Goal: Information Seeking & Learning: Learn about a topic

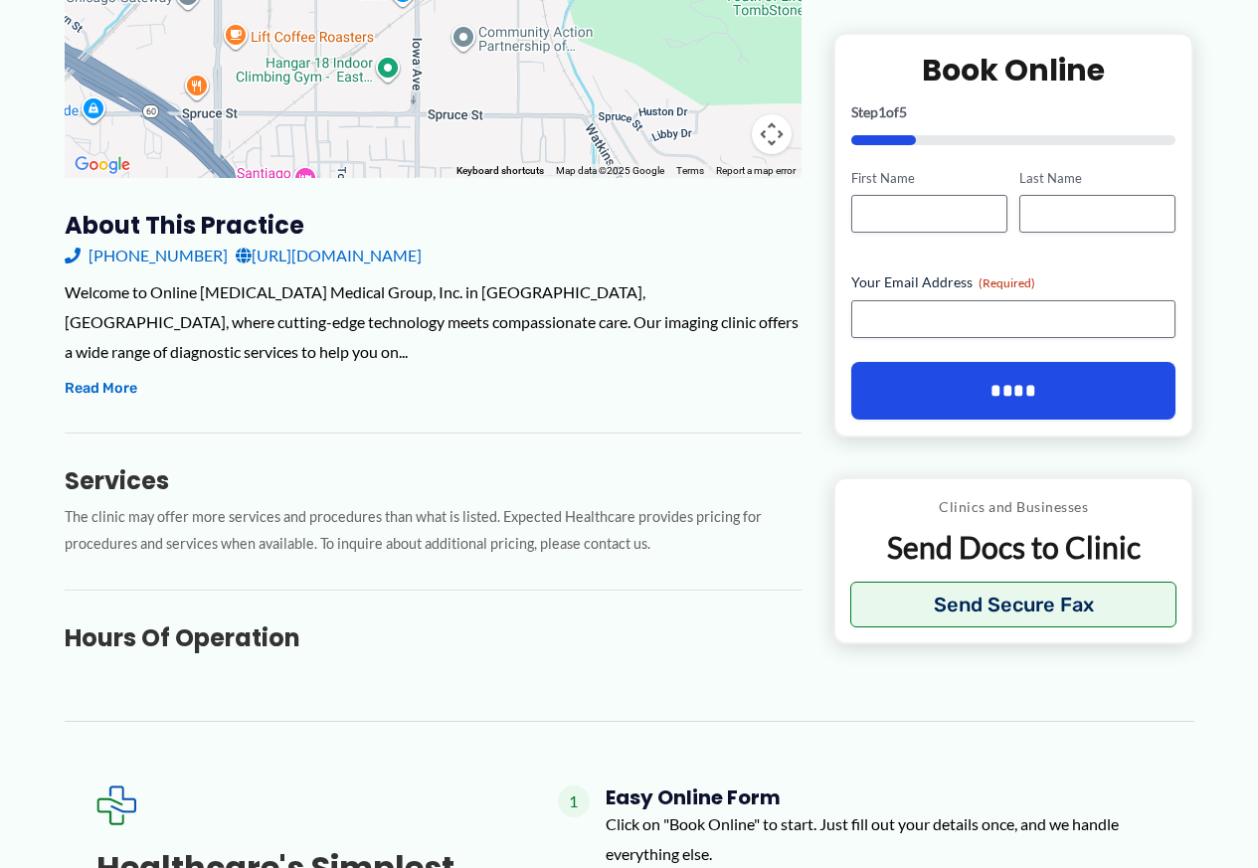
scroll to position [716, 0]
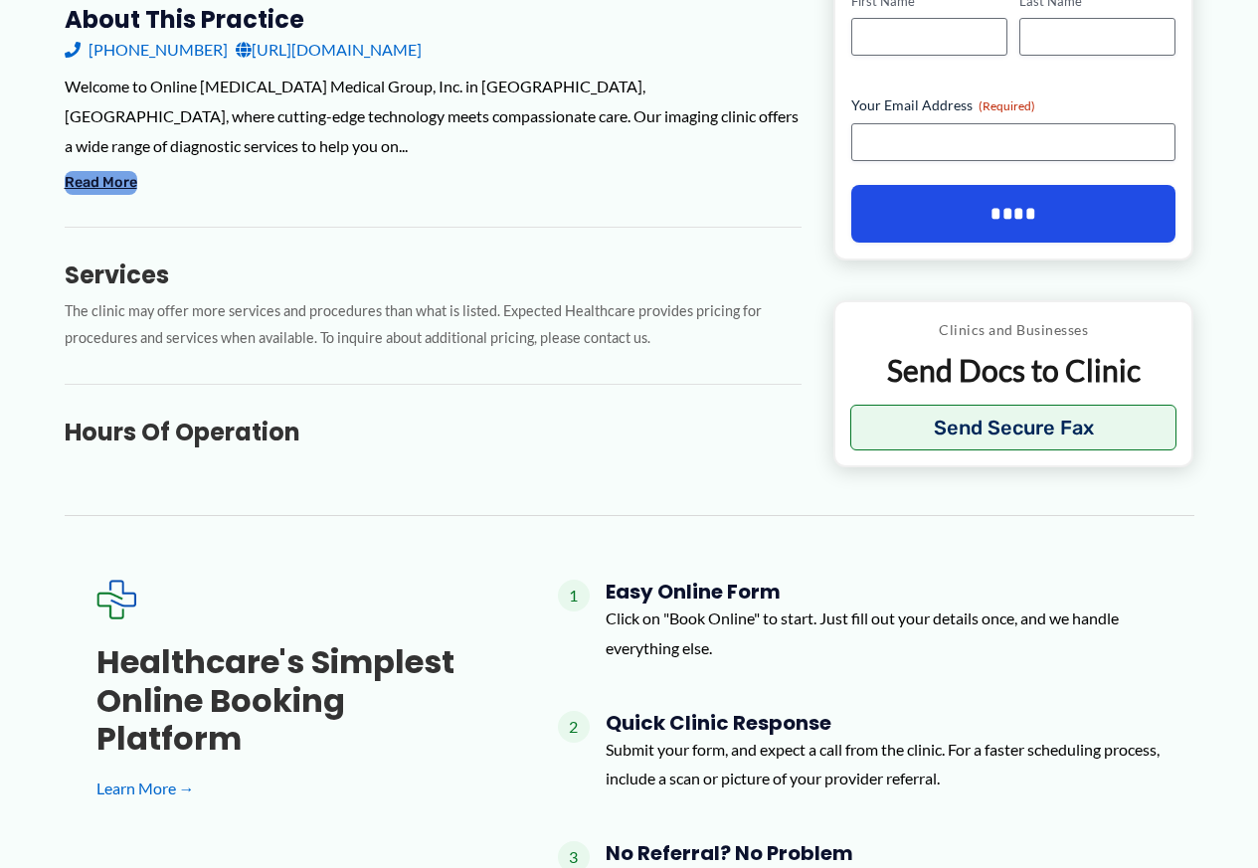
click at [96, 171] on button "Read More" at bounding box center [101, 183] width 73 height 24
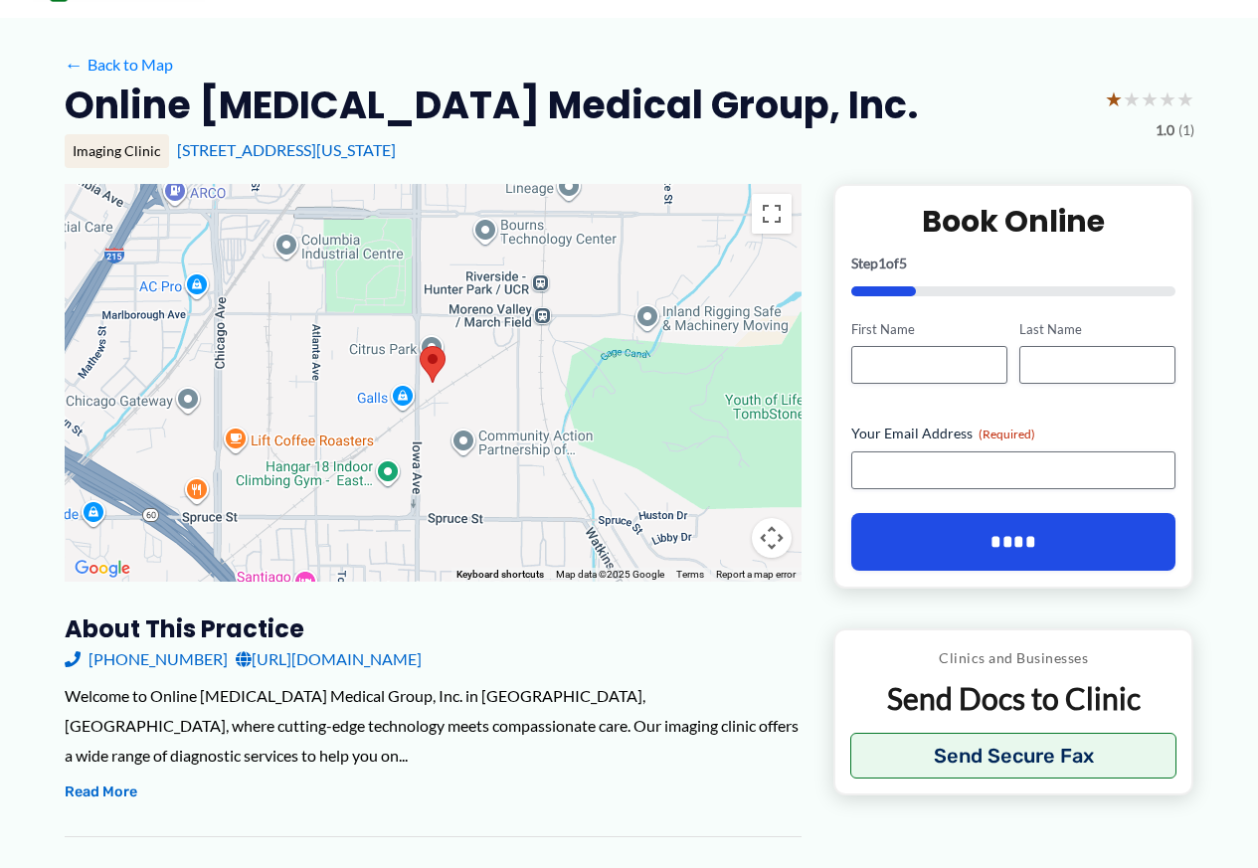
scroll to position [597, 0]
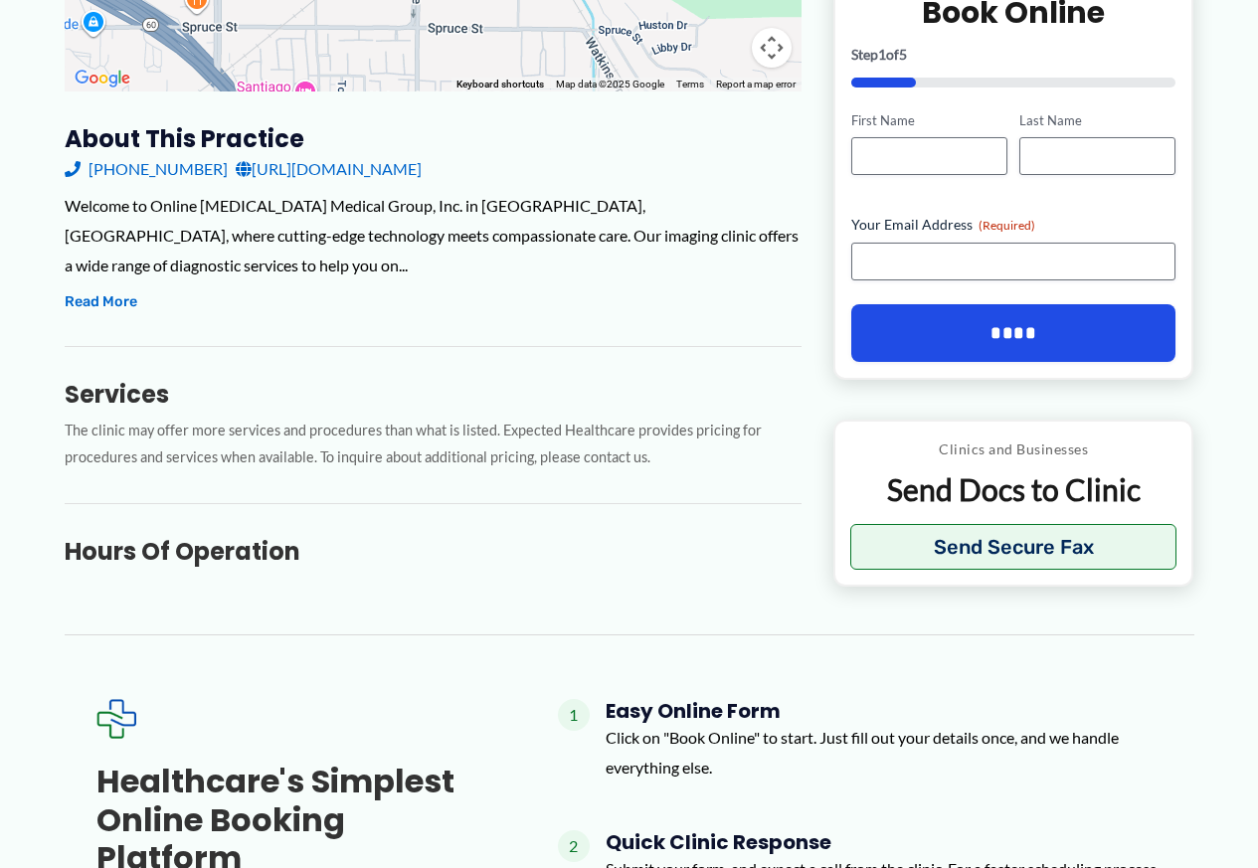
click at [92, 303] on div "About this practice (951) 786-0801 http://www.adventisthealth.org/ Welcome to O…" at bounding box center [433, 345] width 737 height 445
click at [82, 290] on button "Read More" at bounding box center [101, 302] width 73 height 24
